Goal: Task Accomplishment & Management: Manage account settings

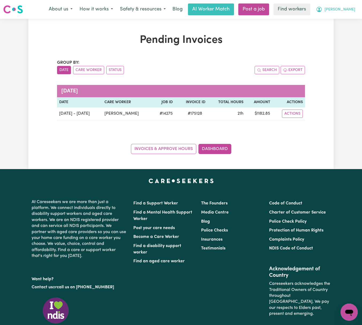
click at [348, 9] on span "[PERSON_NAME]" at bounding box center [340, 10] width 31 height 6
click at [347, 35] on link "Logout" at bounding box center [337, 31] width 42 height 10
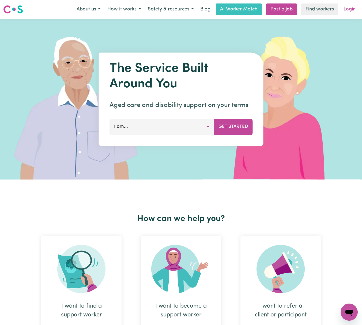
click at [352, 10] on link "Login" at bounding box center [349, 9] width 18 height 12
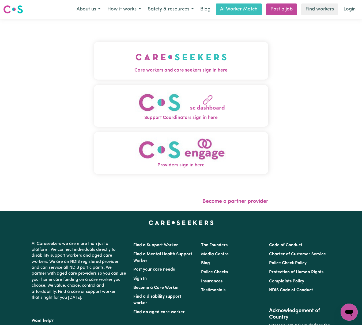
click at [136, 66] on img "Care workers and care seekers sign in here" at bounding box center [181, 57] width 91 height 20
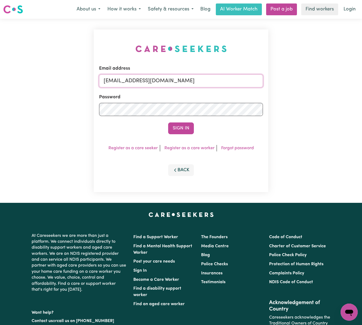
click at [187, 79] on input "[EMAIL_ADDRESS][DOMAIN_NAME]" at bounding box center [181, 80] width 164 height 13
drag, startPoint x: 129, startPoint y: 76, endPoint x: 248, endPoint y: 80, distance: 118.7
click at [248, 80] on input "[EMAIL_ADDRESS][DOMAIN_NAME]" at bounding box center [181, 80] width 164 height 13
type input "[EMAIL_ADDRESS][DOMAIN_NAME]"
click at [168, 122] on button "Sign In" at bounding box center [181, 128] width 26 height 12
